Goal: Information Seeking & Learning: Compare options

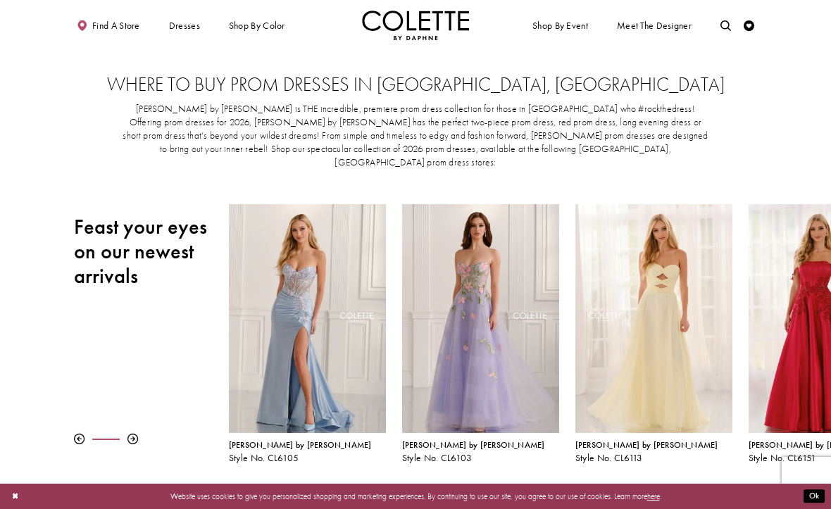
click at [0, 0] on div "Primary block" at bounding box center [0, 0] width 0 height 0
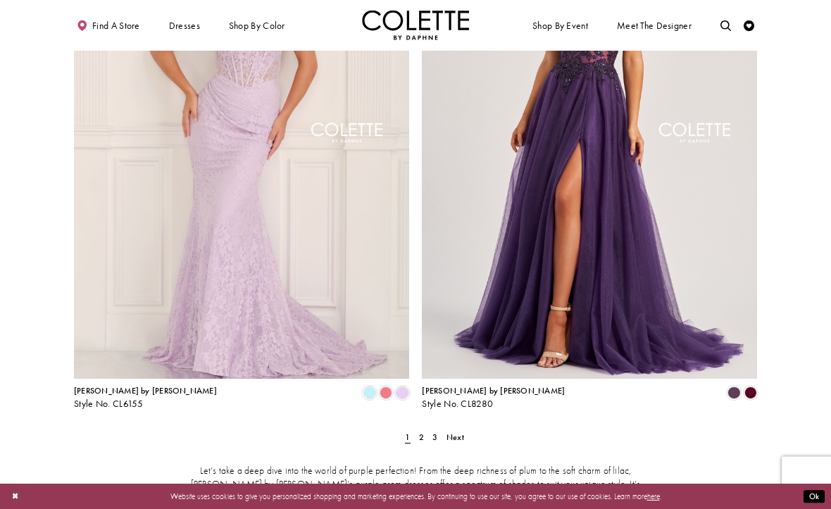
scroll to position [1770, 0]
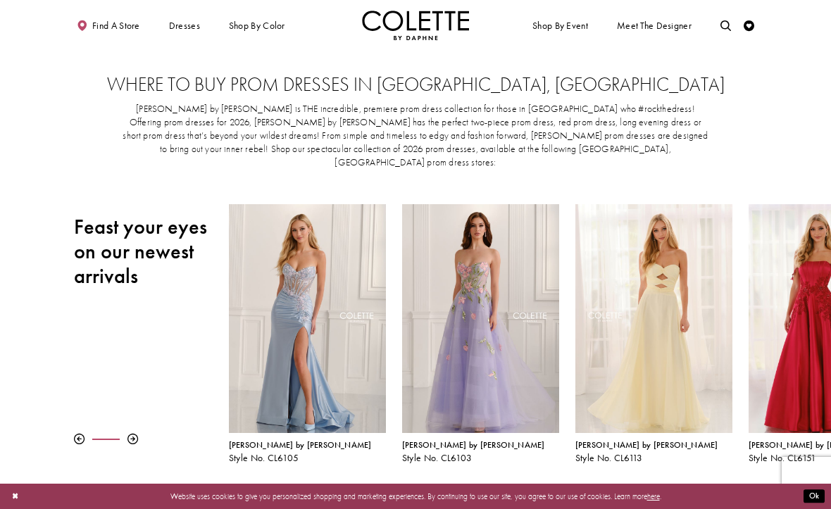
click at [0, 0] on div "Primary block" at bounding box center [0, 0] width 0 height 0
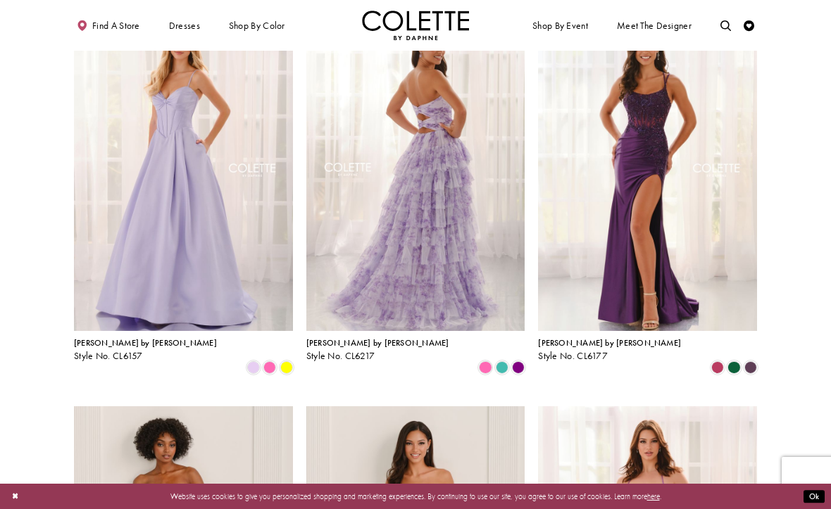
scroll to position [92, 0]
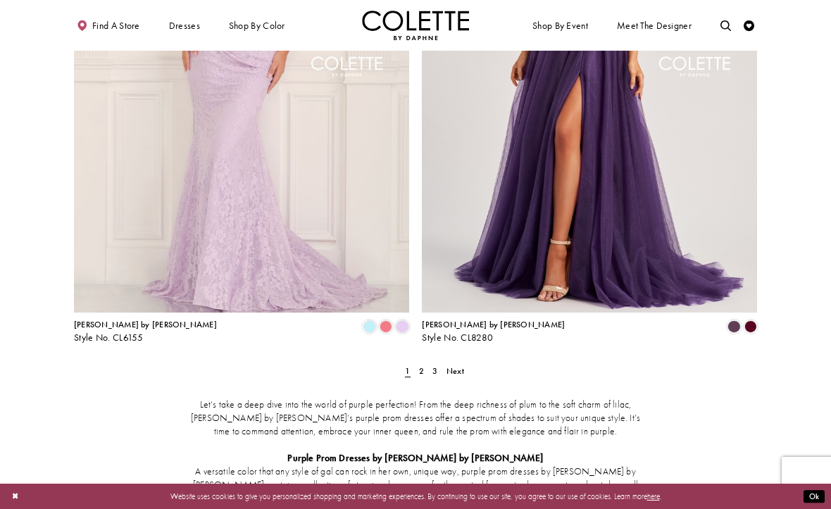
click at [461, 365] on span "Next" at bounding box center [455, 370] width 18 height 11
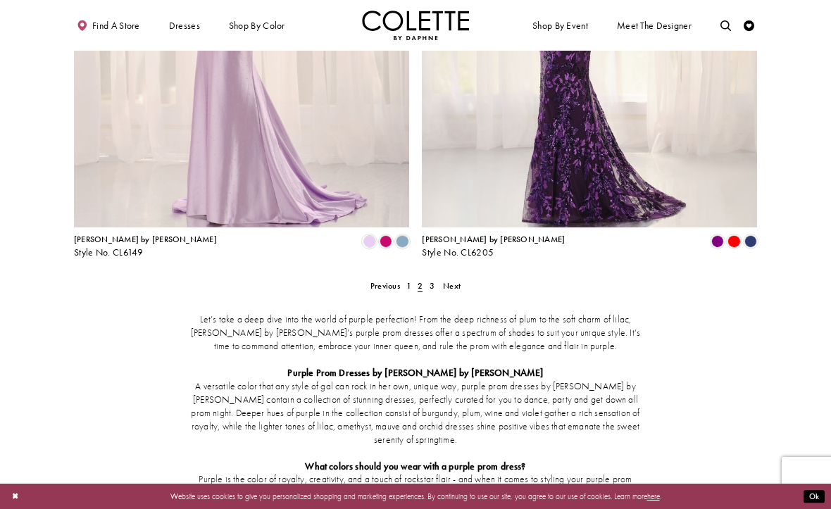
scroll to position [1941, 0]
click at [458, 280] on span "Next" at bounding box center [452, 285] width 18 height 11
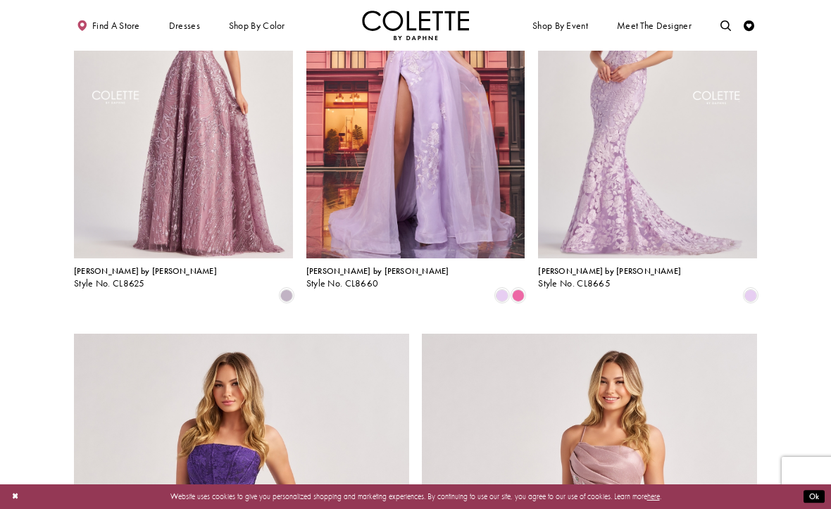
scroll to position [947, 0]
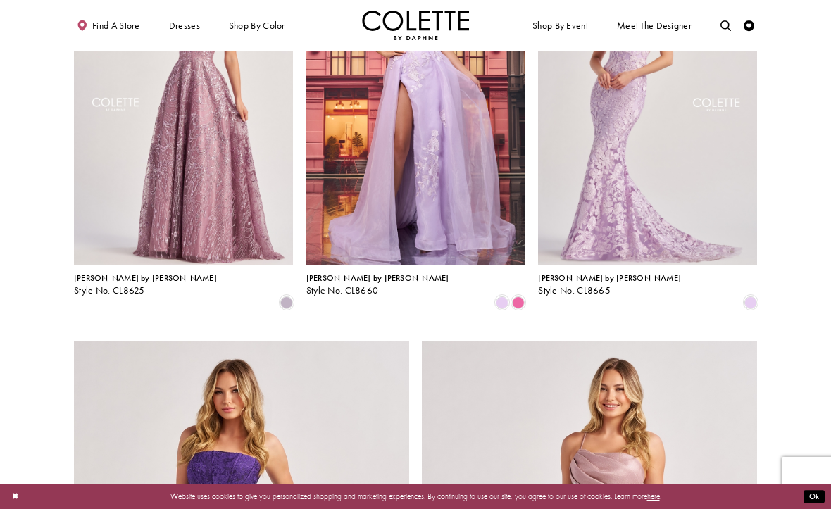
click at [0, 0] on div "Primary block" at bounding box center [0, 0] width 0 height 0
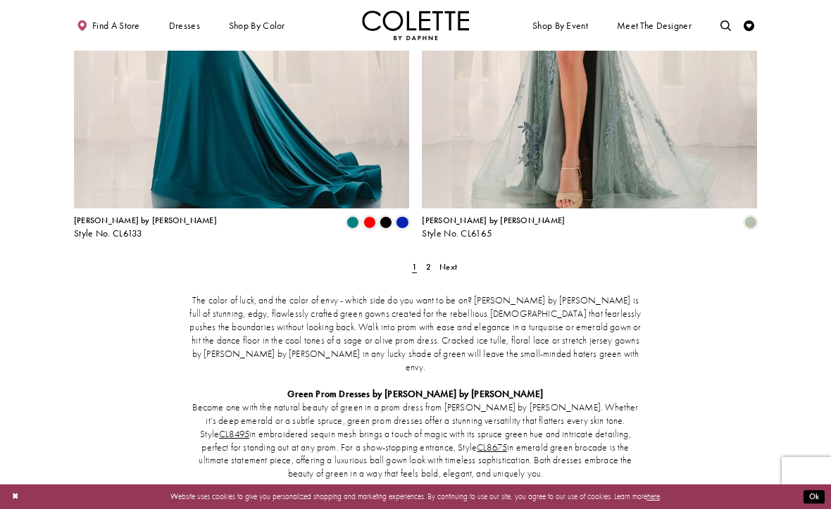
scroll to position [1961, 0]
click at [436, 258] on link "Next" at bounding box center [448, 265] width 24 height 15
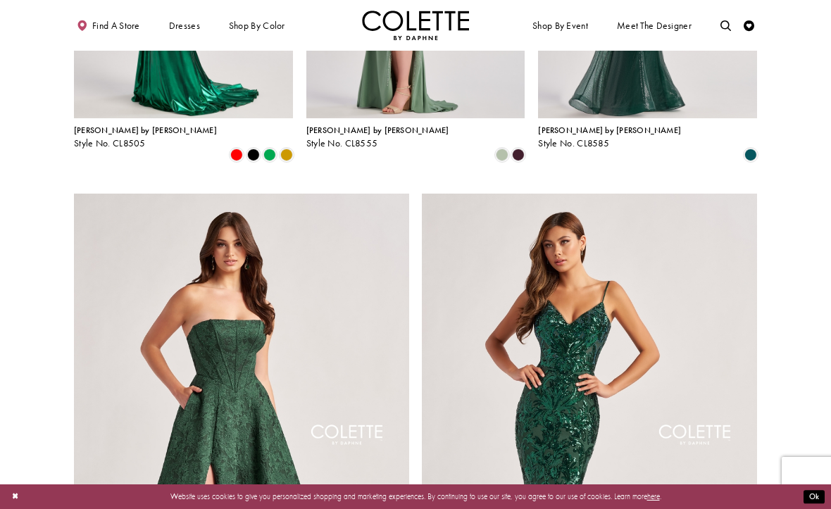
scroll to position [1379, 0]
